Goal: Task Accomplishment & Management: Complete application form

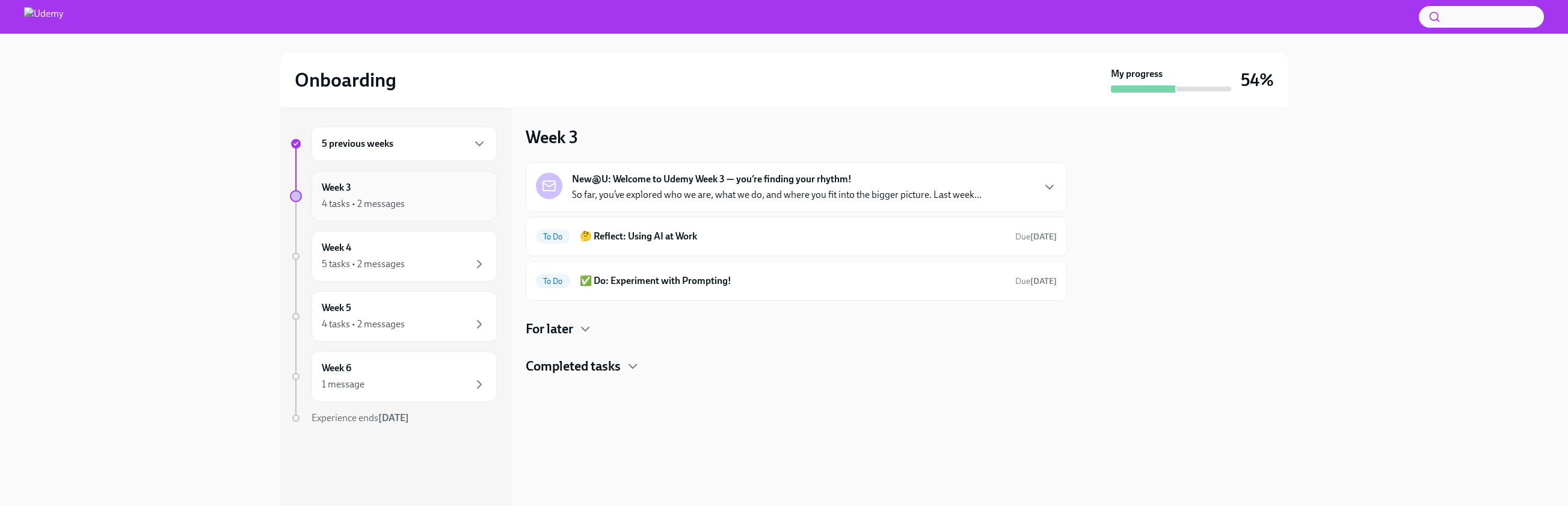
click at [353, 206] on div "4 tasks • 2 messages" at bounding box center [362, 204] width 83 height 13
click at [476, 143] on icon "button" at bounding box center [480, 144] width 7 height 4
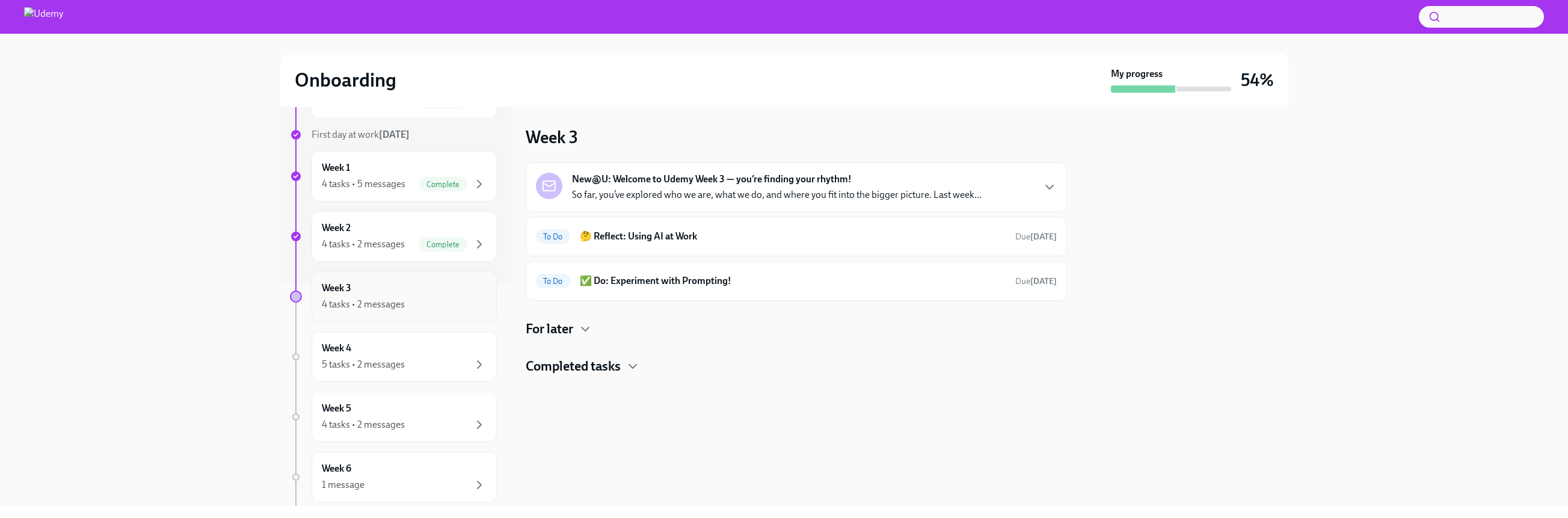
scroll to position [237, 0]
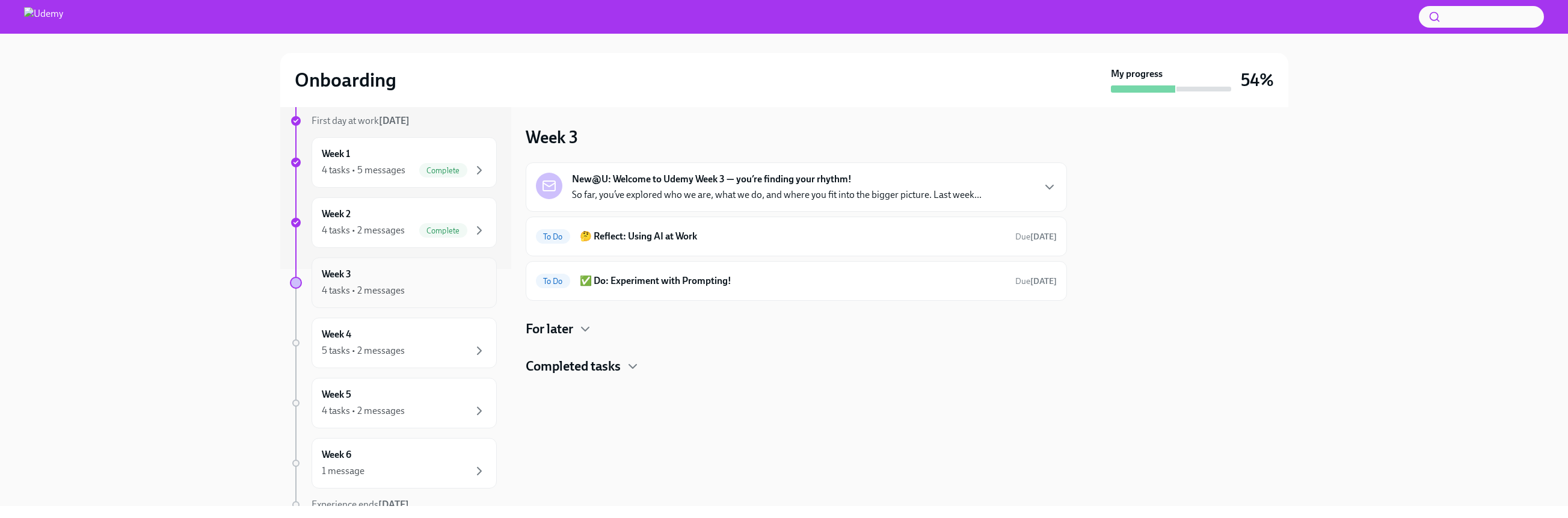
click at [394, 286] on div "4 tasks • 2 messages" at bounding box center [362, 290] width 83 height 13
click at [586, 329] on icon "button" at bounding box center [586, 329] width 7 height 4
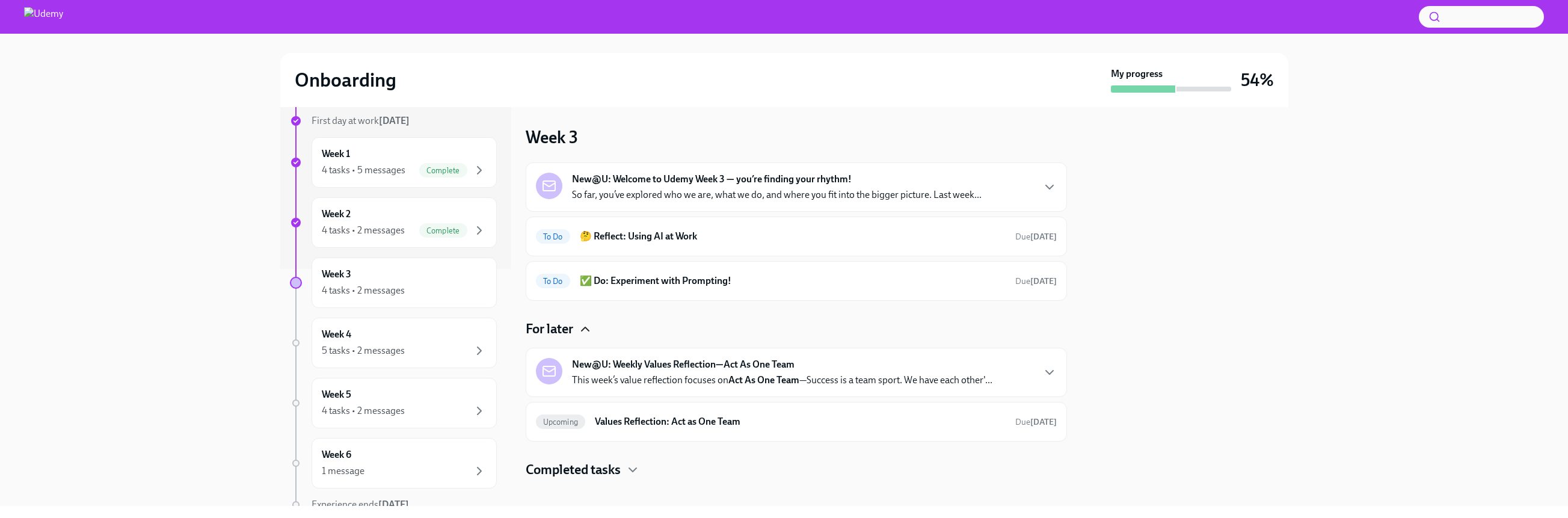
scroll to position [11, 0]
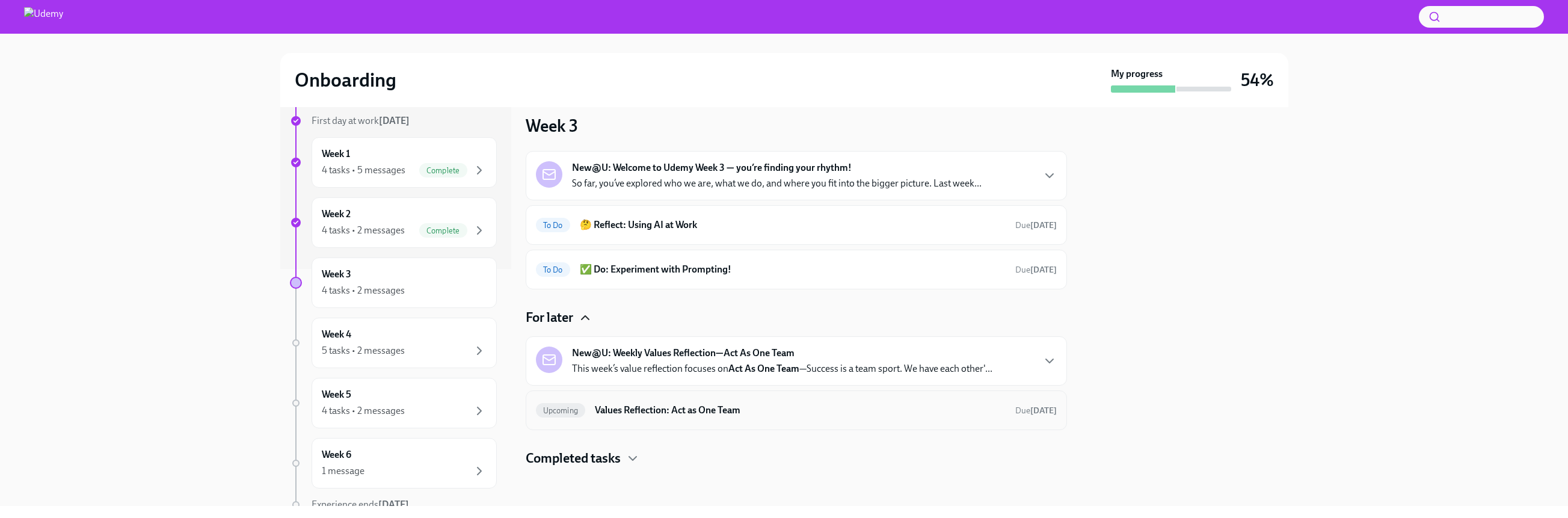
click at [810, 423] on div "Upcoming Values Reflection: Act as One Team Due [DATE]" at bounding box center [797, 410] width 541 height 40
click at [702, 415] on h6 "Values Reflection: Act as One Team" at bounding box center [799, 410] width 410 height 13
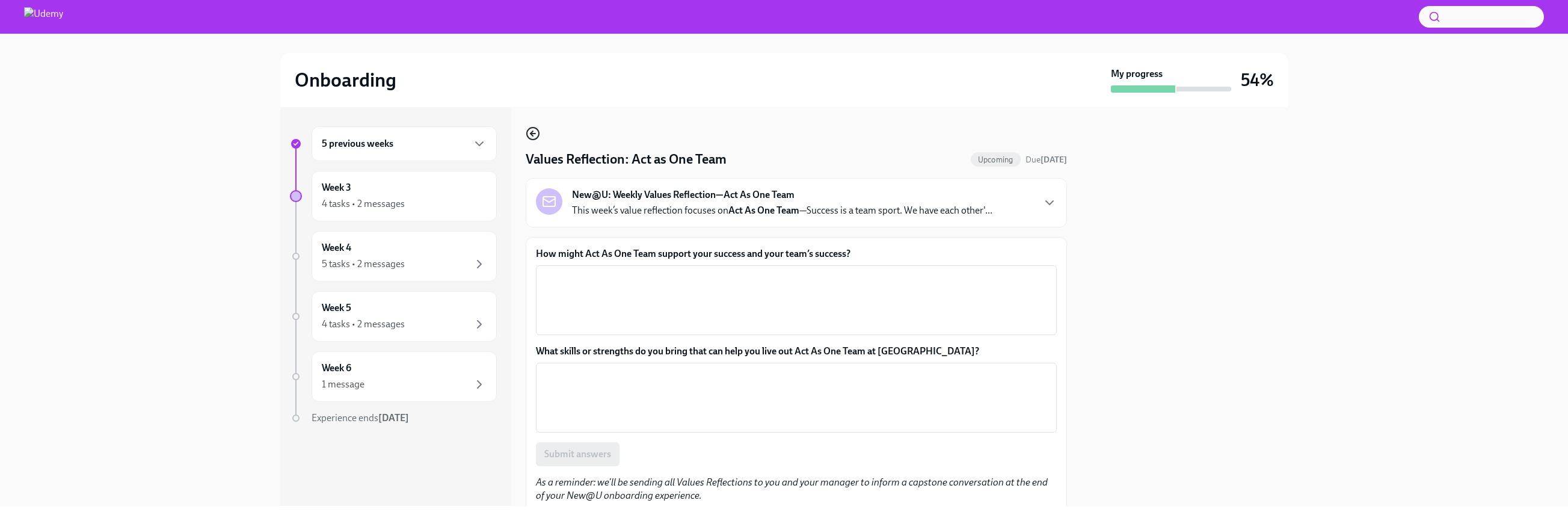
click at [533, 137] on icon "button" at bounding box center [534, 134] width 15 height 15
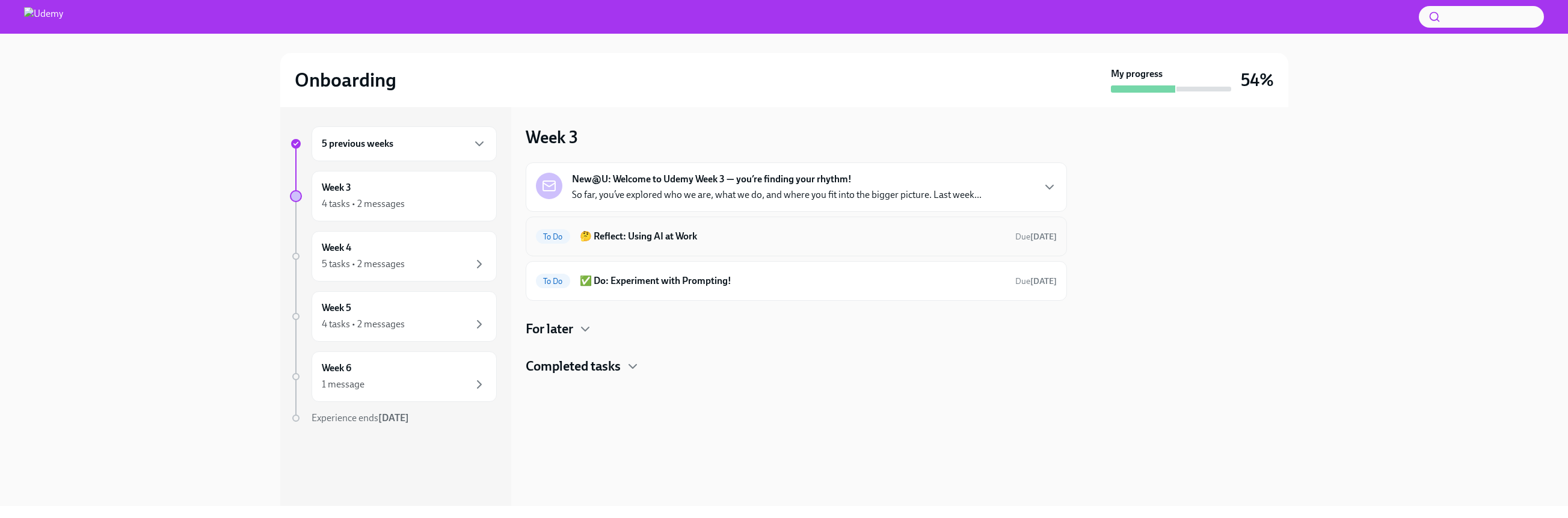
click at [607, 240] on h6 "🤔 Reflect: Using AI at Work" at bounding box center [793, 236] width 426 height 13
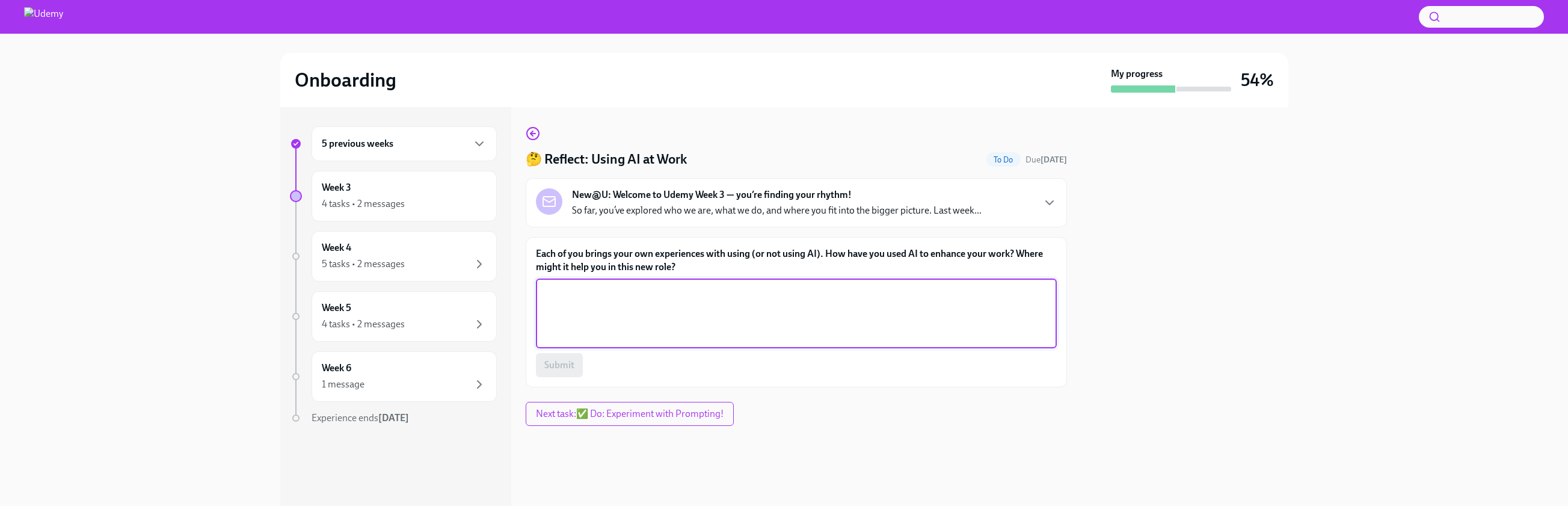
click at [610, 307] on textarea "Each of you brings your own experiences with using (or not using AI). How have …" at bounding box center [796, 313] width 507 height 58
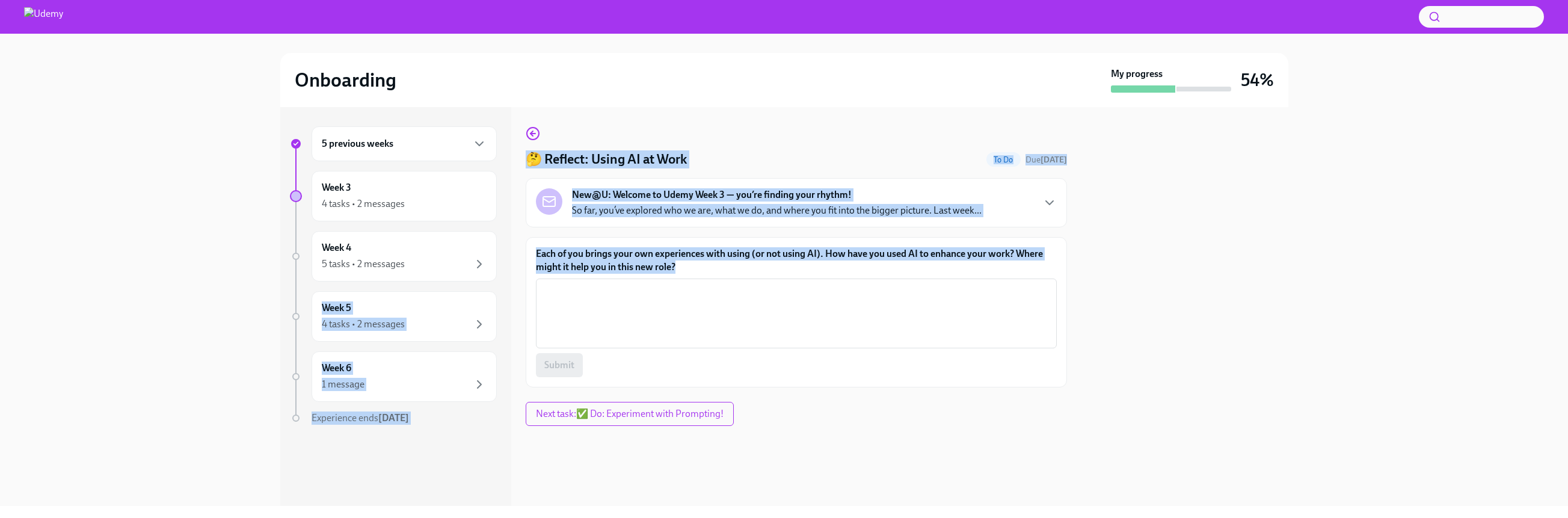
drag, startPoint x: 690, startPoint y: 264, endPoint x: 515, endPoint y: 251, distance: 175.5
click at [515, 251] on div "5 previous weeks Week 3 4 tasks • 2 messages Week 4 5 tasks • 2 messages Week 5…" at bounding box center [784, 306] width 1008 height 399
copy div "Week 5 4 tasks • 2 messages Week 6 1 message Experience ends [DATE] 🤔 Reflect: …"
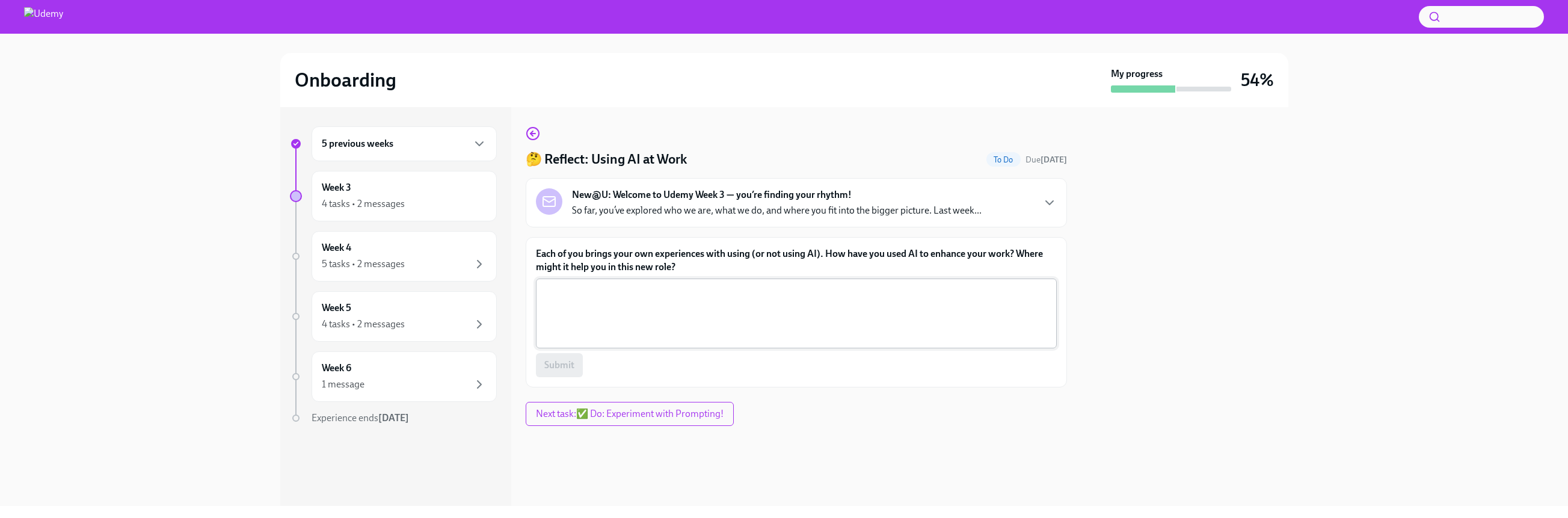
click at [783, 317] on textarea "Each of you brings your own experiences with using (or not using AI). How have …" at bounding box center [796, 313] width 507 height 58
paste textarea "I’ve been using AI in a few ways to enhance my work. It helps me move faster on…"
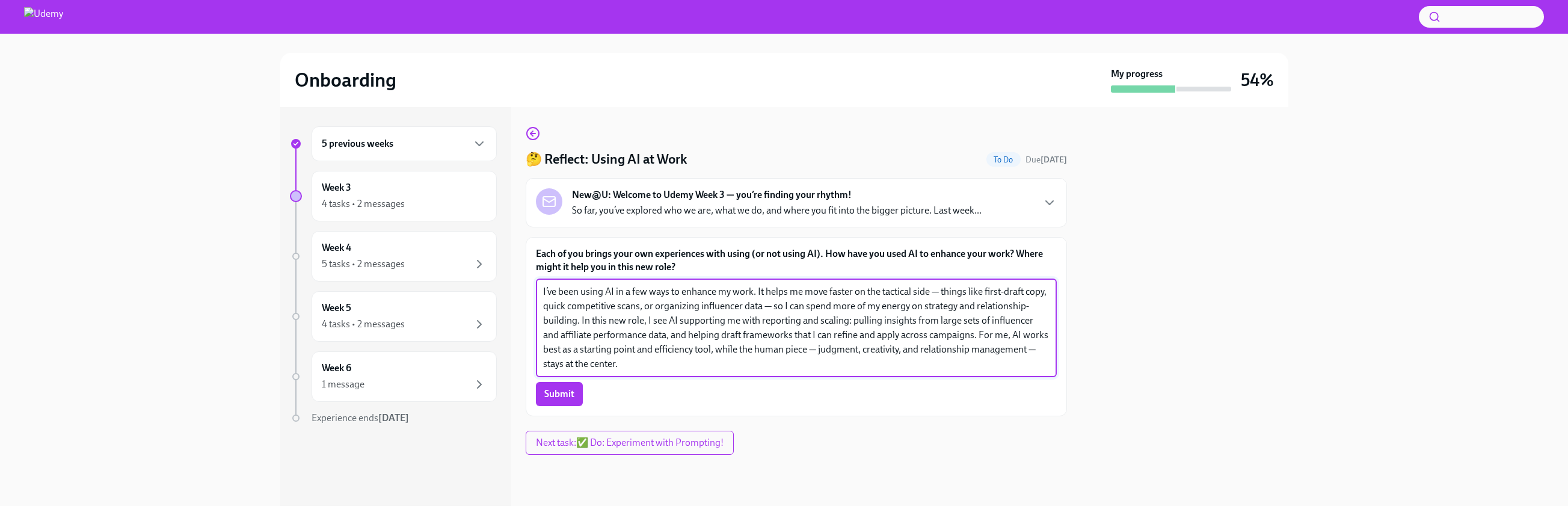
click at [1019, 349] on textarea "I’ve been using AI in a few ways to enhance my work. It helps me move faster on…" at bounding box center [796, 327] width 507 height 86
click at [797, 352] on textarea "I’ve been using AI in a few ways to enhance my work. It helps me move faster on…" at bounding box center [796, 327] width 507 height 86
type textarea "I’ve been using AI in a few ways to enhance my work. It helps me move faster on…"
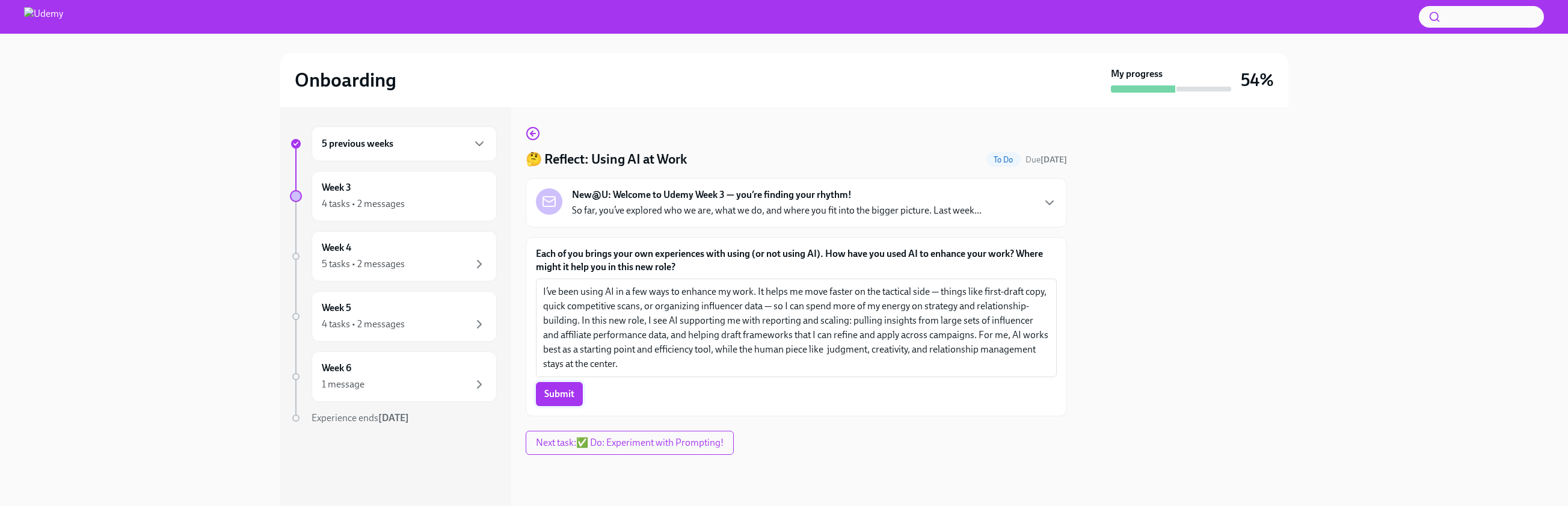
click at [569, 395] on span "Submit" at bounding box center [560, 393] width 30 height 12
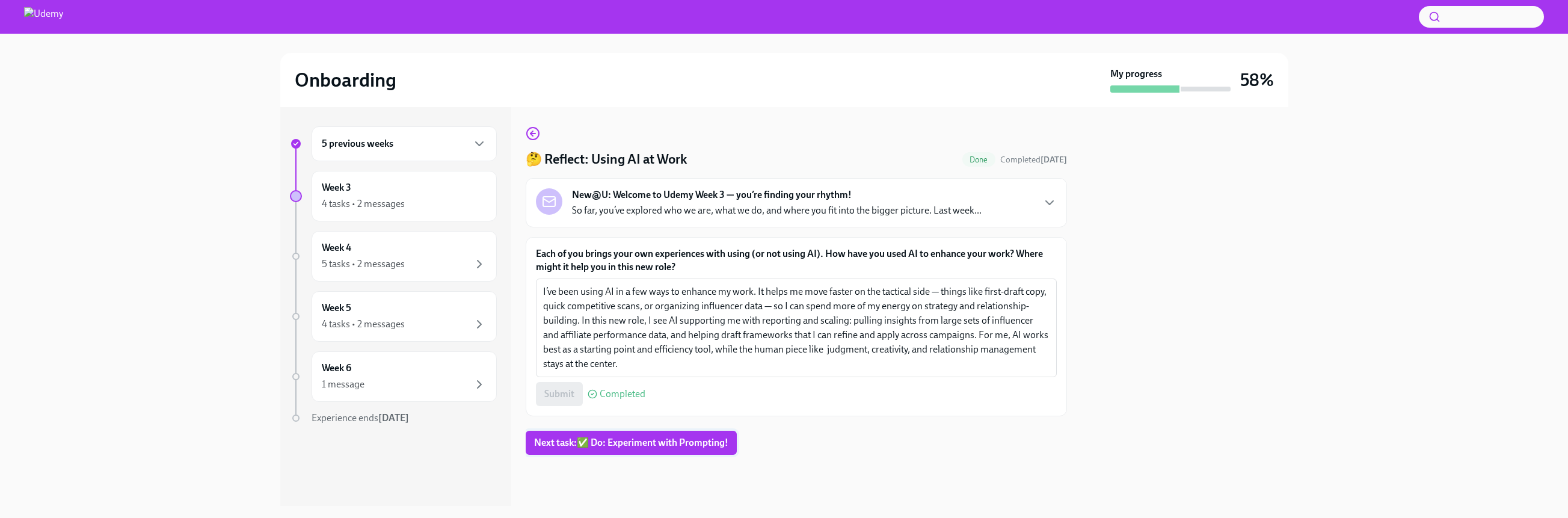
click at [708, 435] on button "Next task : ✅ Do: Experiment with Prompting!" at bounding box center [631, 443] width 211 height 24
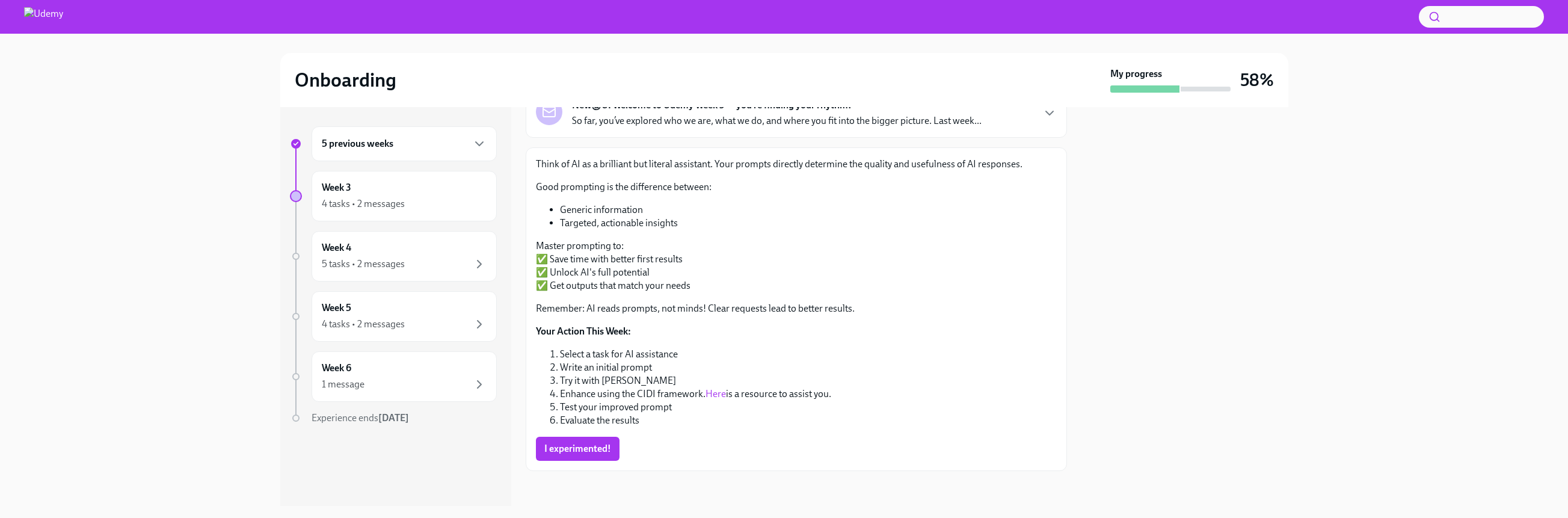
scroll to position [93, 0]
click at [600, 445] on span "I experimented!" at bounding box center [578, 445] width 67 height 12
click at [430, 206] on div "4 tasks • 2 messages" at bounding box center [403, 205] width 165 height 15
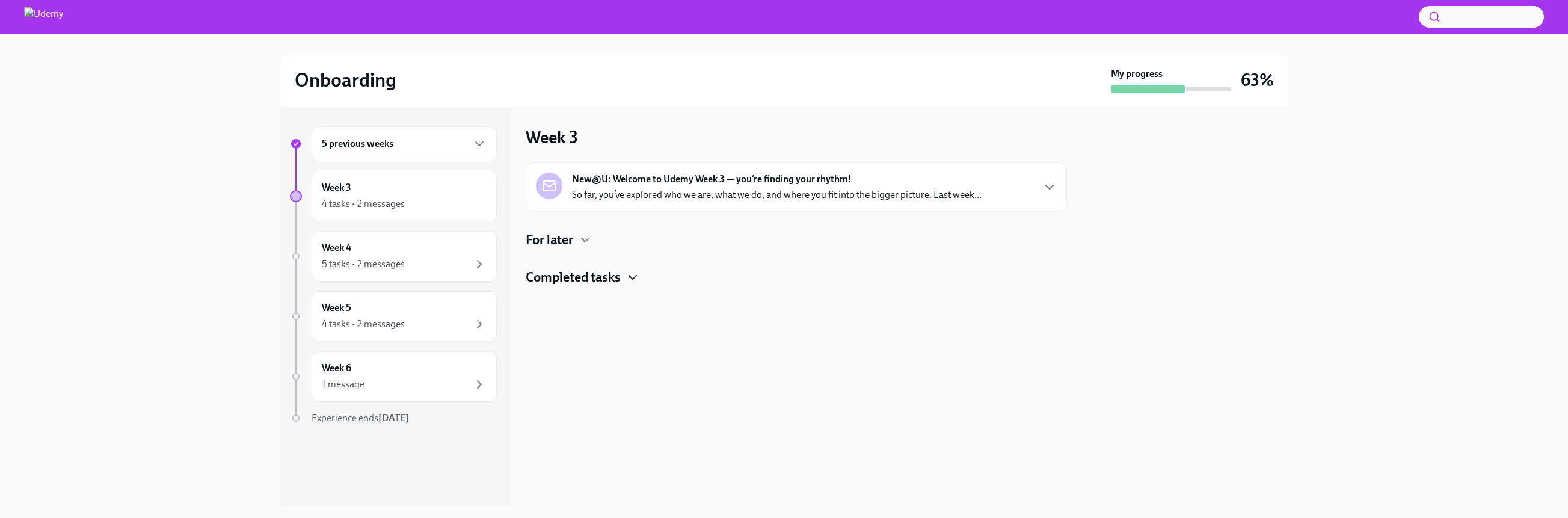
click at [631, 275] on icon "button" at bounding box center [633, 278] width 15 height 15
click at [957, 315] on h6 "💡Learn: AI at [GEOGRAPHIC_DATA]" at bounding box center [779, 316] width 402 height 13
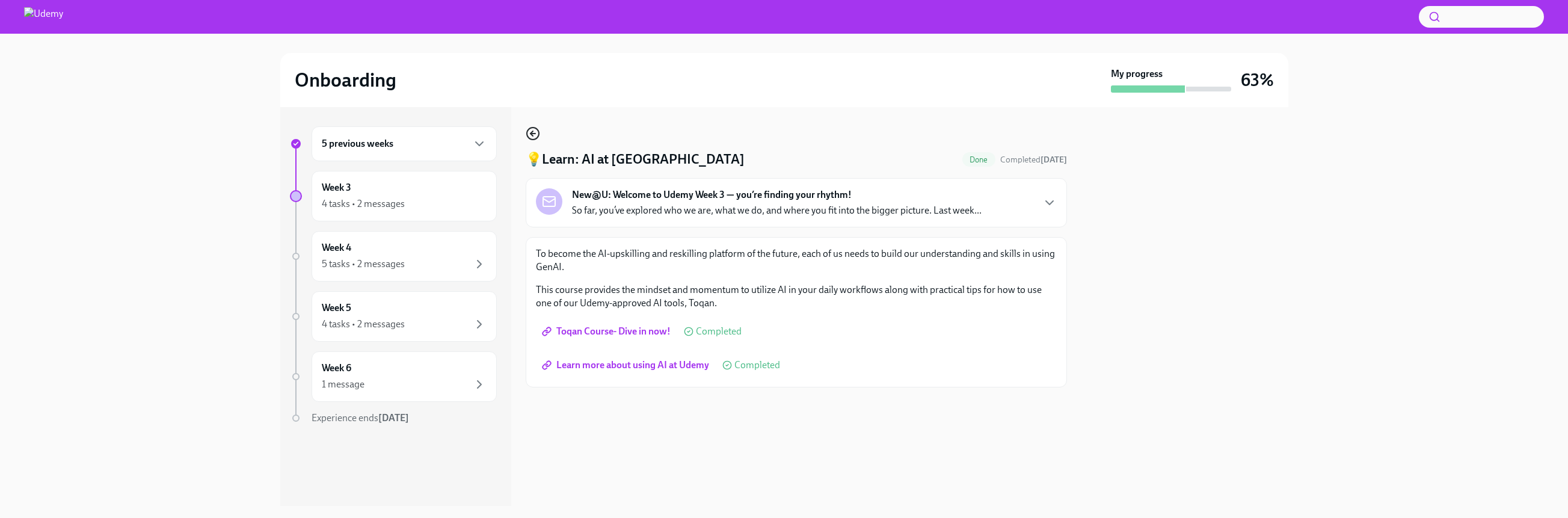
click at [530, 130] on icon "button" at bounding box center [534, 134] width 15 height 15
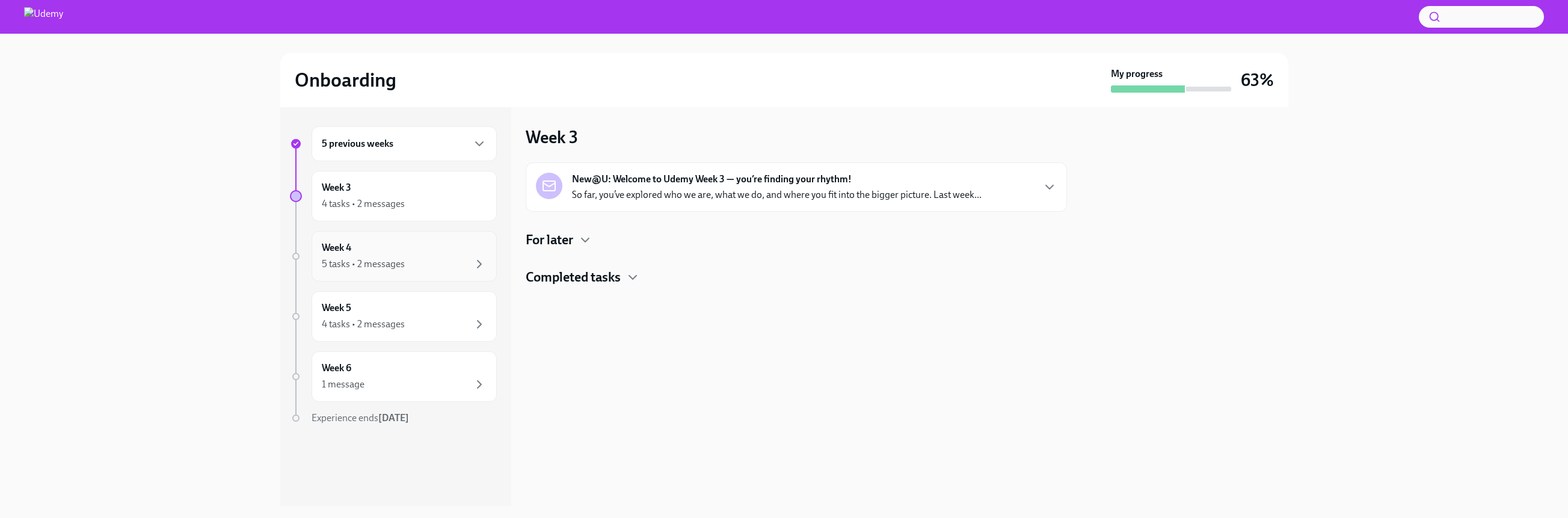
click at [358, 246] on div "Week 4 5 tasks • 2 messages" at bounding box center [403, 256] width 165 height 30
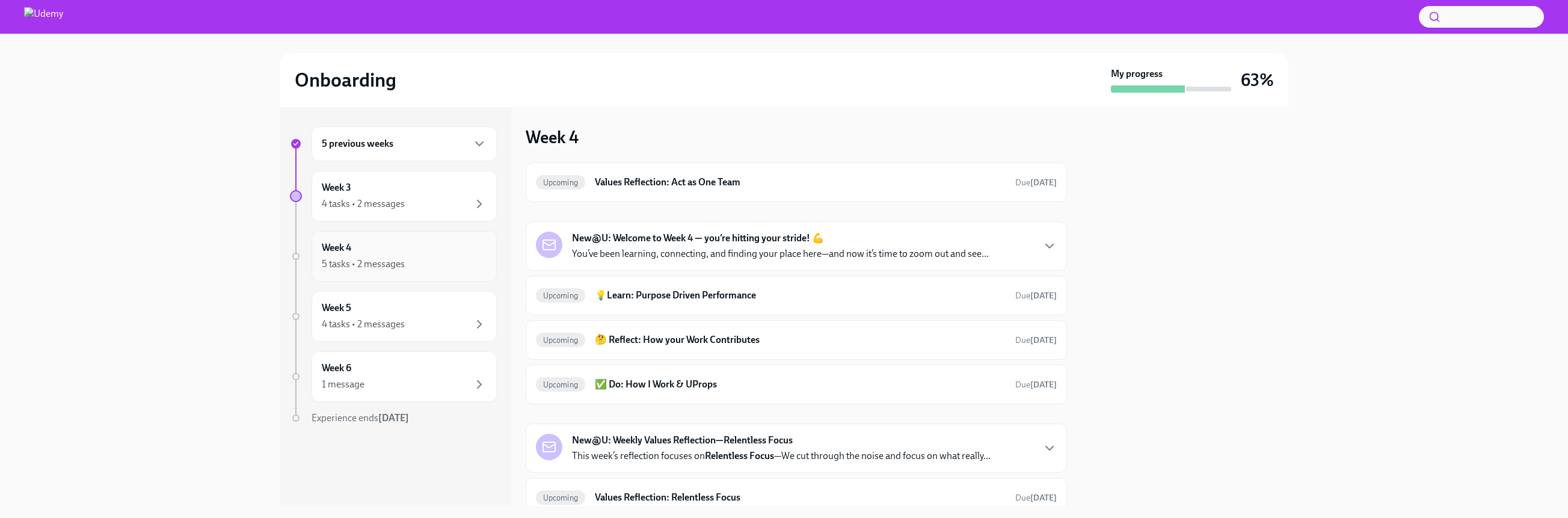
click at [357, 267] on div "5 tasks • 2 messages" at bounding box center [362, 264] width 83 height 13
click at [351, 323] on div "4 tasks • 2 messages" at bounding box center [362, 325] width 83 height 13
